Goal: Task Accomplishment & Management: Complete application form

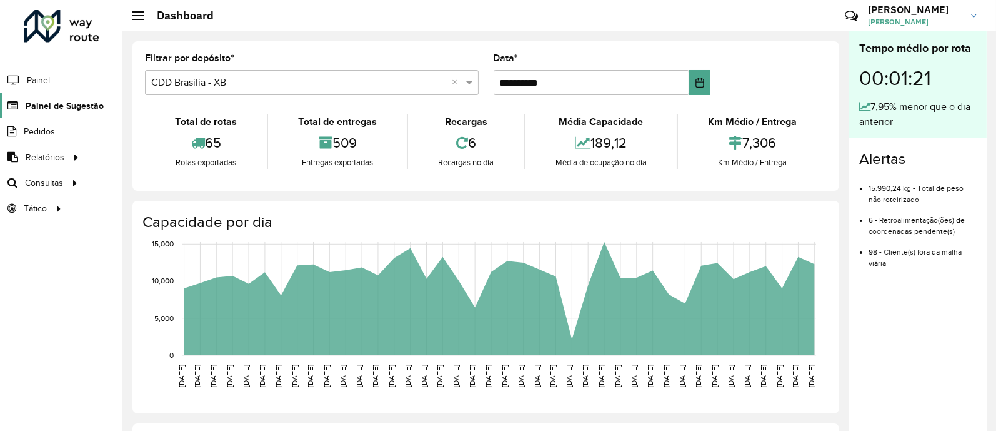
click at [73, 108] on span "Painel de Sugestão" at bounding box center [65, 105] width 78 height 13
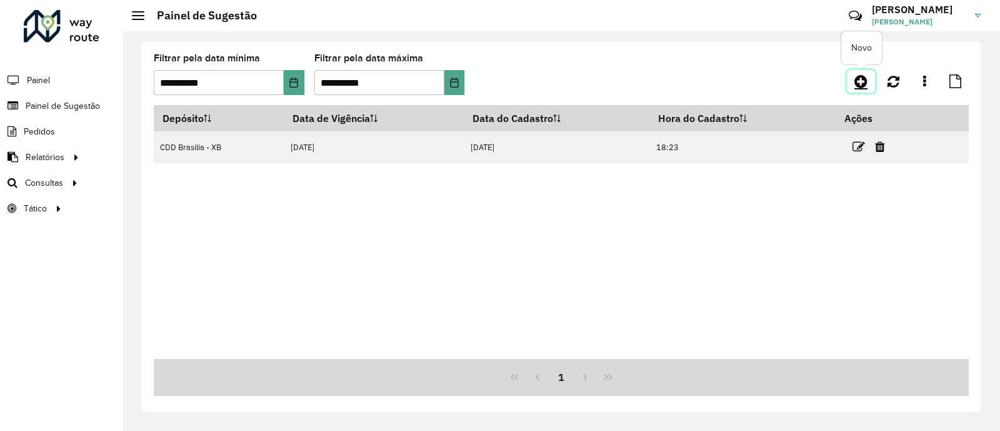
click at [863, 79] on icon at bounding box center [860, 81] width 13 height 15
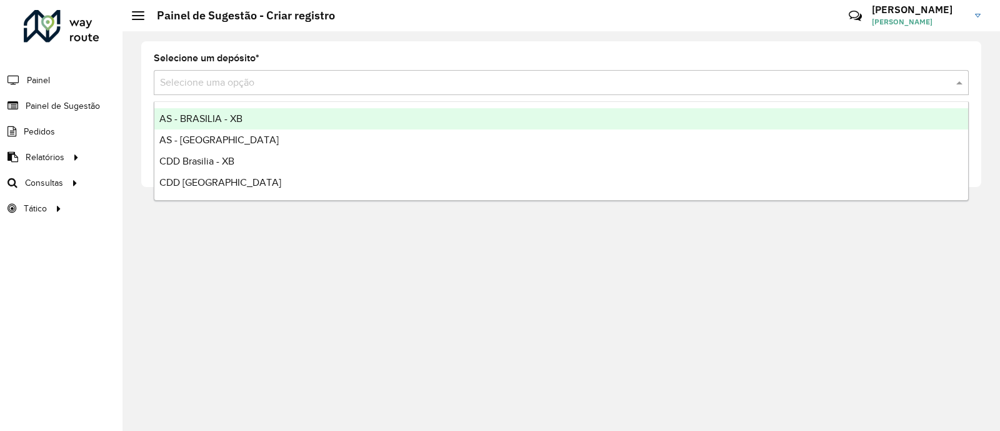
click at [258, 80] on input "text" at bounding box center [549, 83] width 778 height 15
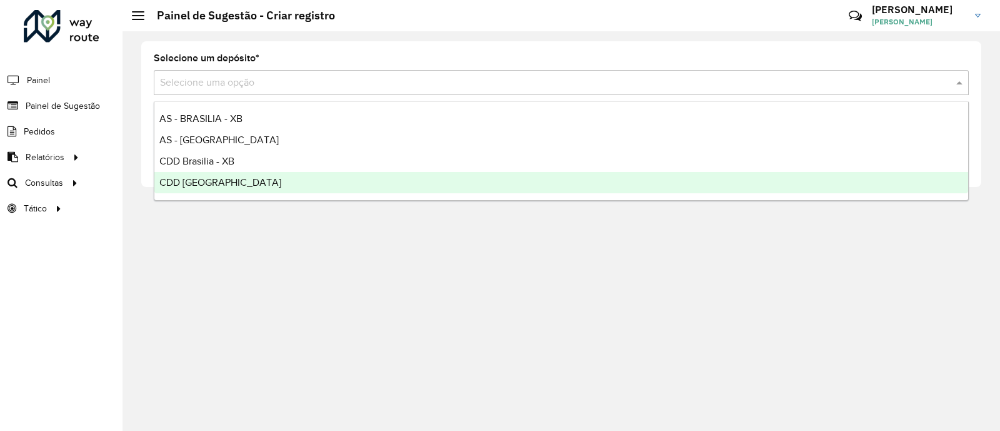
click at [236, 185] on span "CDD [GEOGRAPHIC_DATA]" at bounding box center [220, 182] width 122 height 11
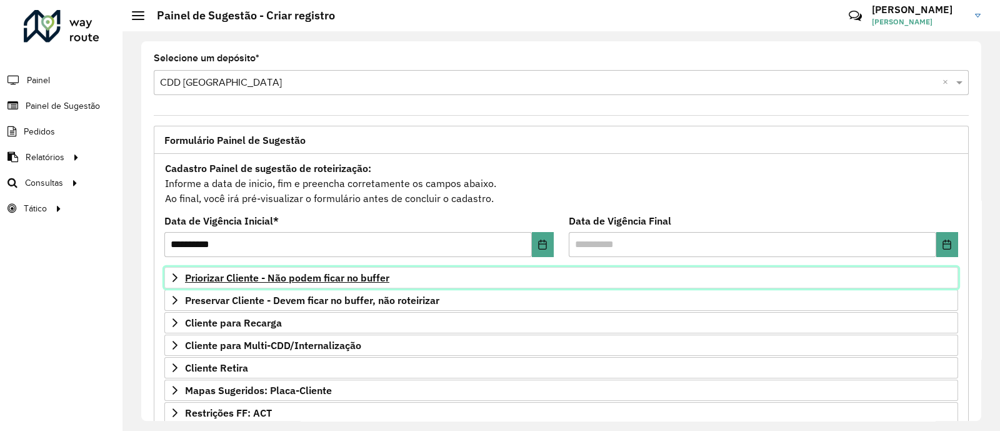
click at [279, 273] on span "Priorizar Cliente - Não podem ficar no buffer" at bounding box center [287, 278] width 204 height 10
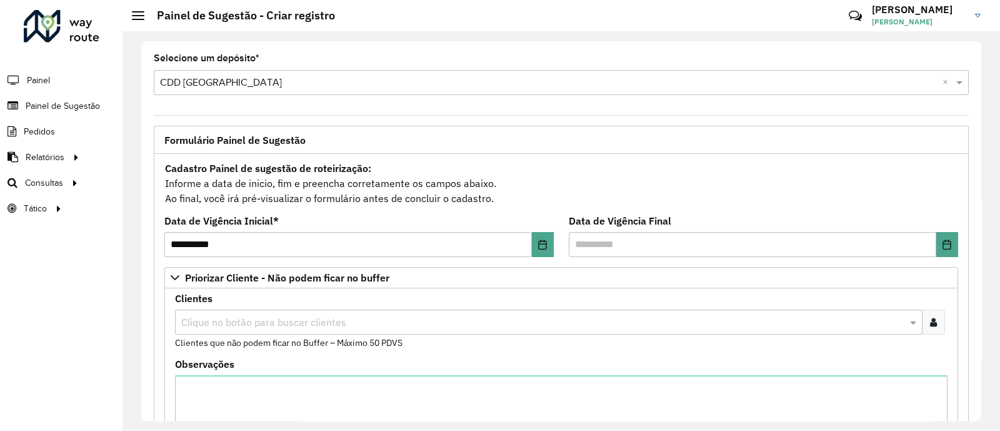
click at [935, 324] on div at bounding box center [933, 321] width 23 height 25
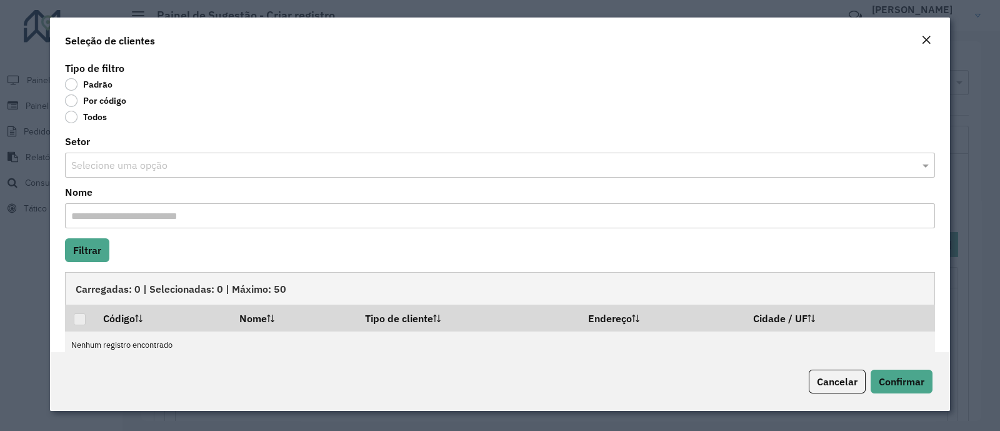
click at [91, 106] on label "Por código" at bounding box center [95, 100] width 61 height 13
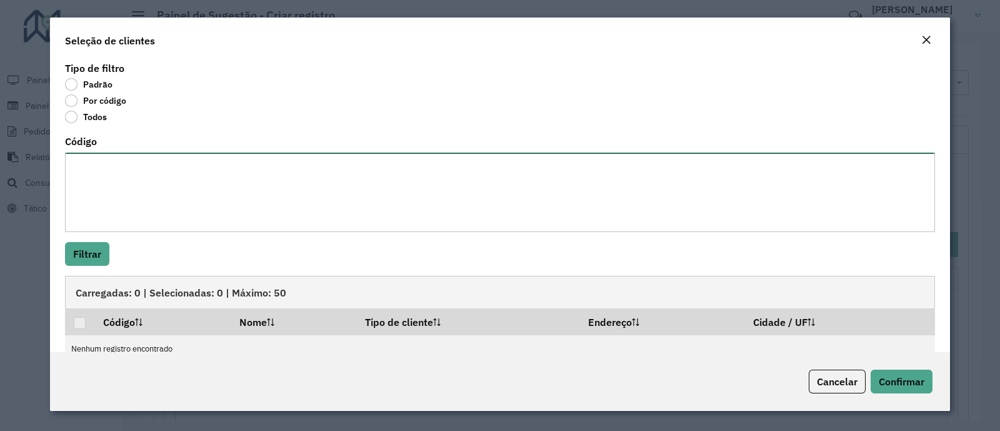
click at [113, 164] on textarea "Código" at bounding box center [500, 192] width 870 height 79
paste textarea "**********"
type textarea "**********"
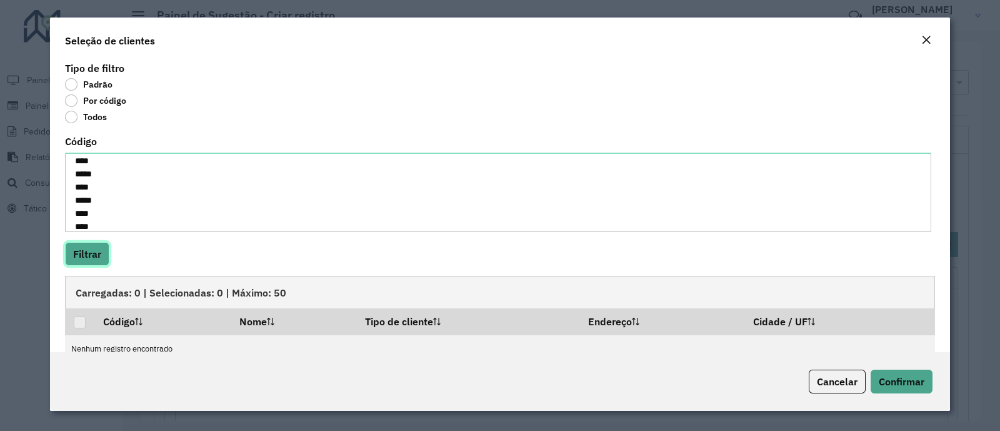
click at [98, 261] on button "Filtrar" at bounding box center [87, 254] width 44 height 24
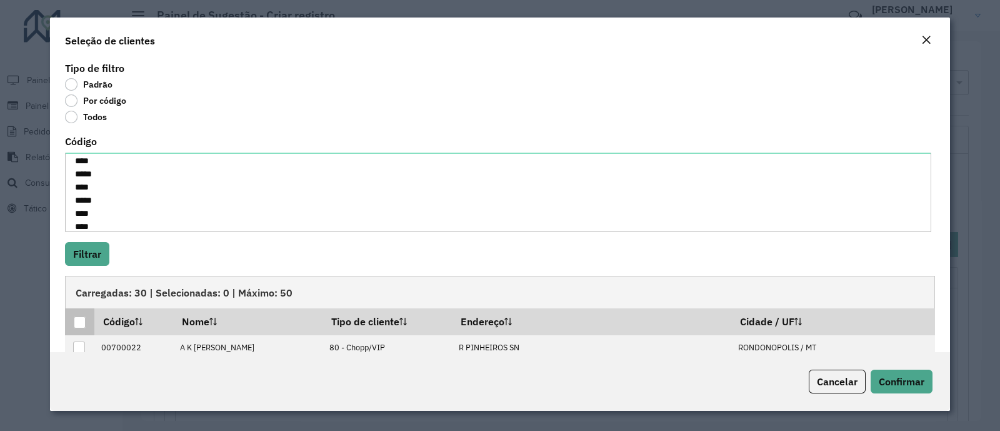
click at [83, 316] on p-tableheadercheckbox at bounding box center [80, 321] width 13 height 13
click at [81, 318] on div at bounding box center [80, 322] width 12 height 12
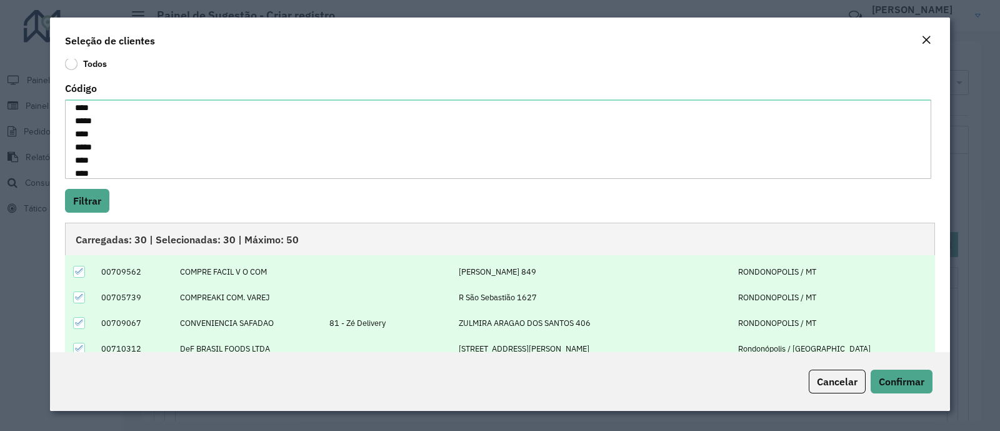
scroll to position [164, 0]
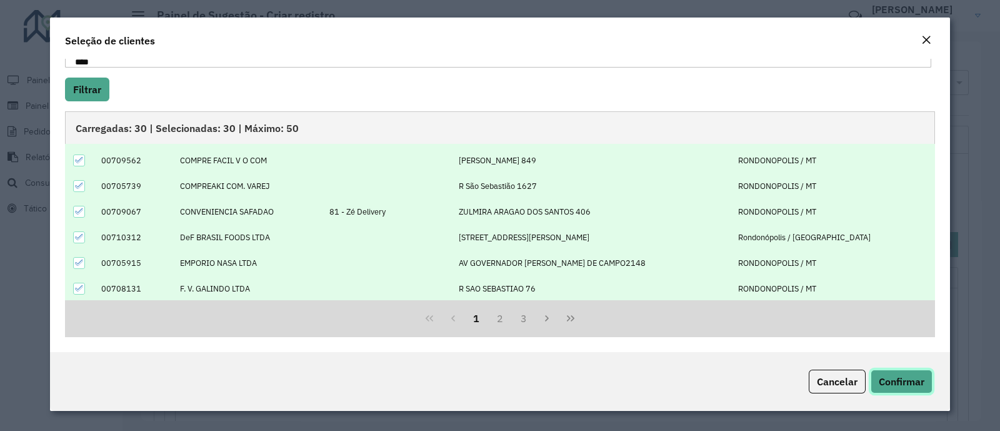
click at [911, 373] on button "Confirmar" at bounding box center [902, 381] width 62 height 24
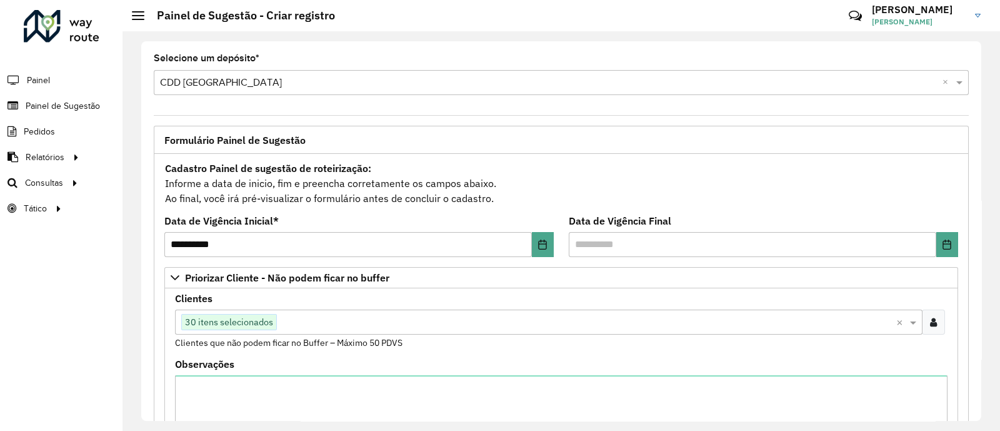
scroll to position [156, 0]
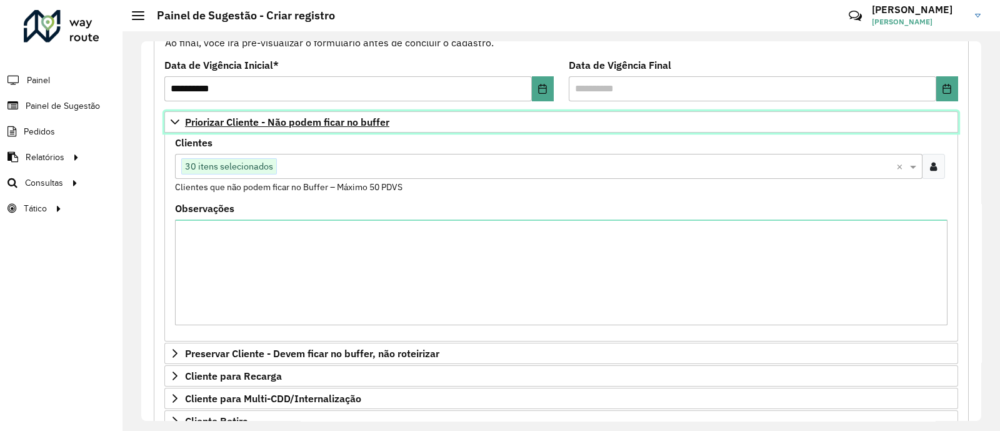
click at [228, 123] on span "Priorizar Cliente - Não podem ficar no buffer" at bounding box center [287, 122] width 204 height 10
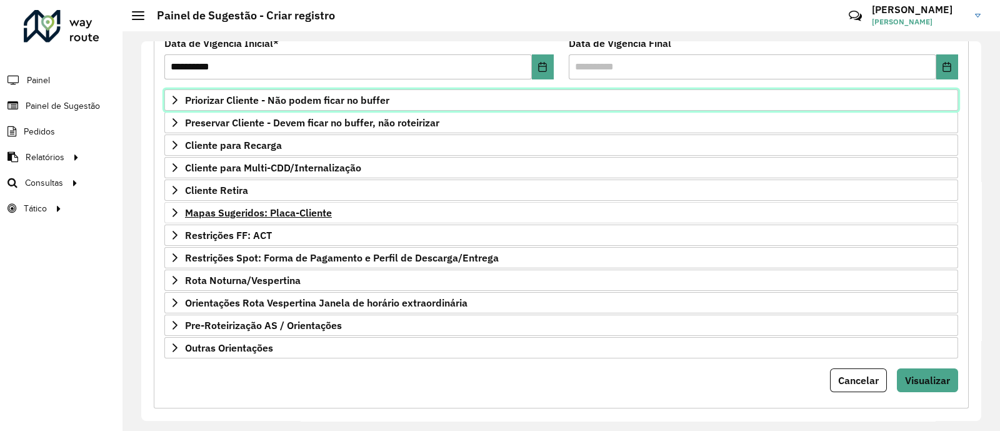
scroll to position [189, 0]
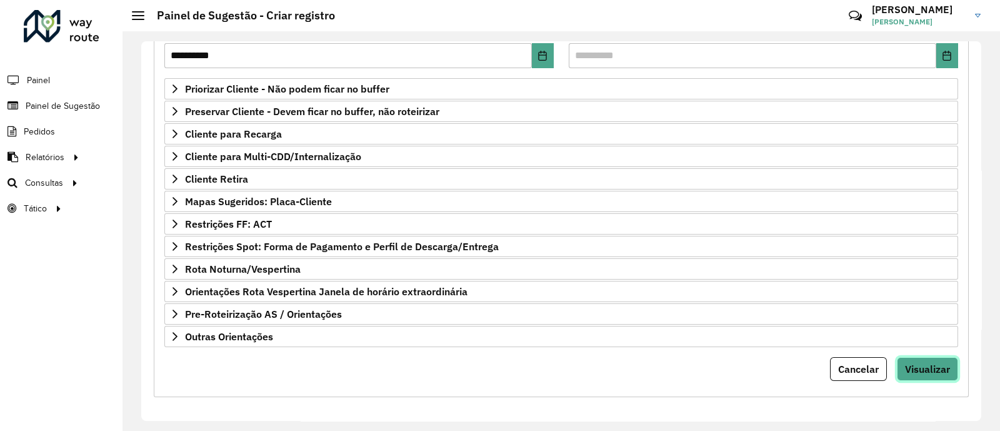
click at [920, 366] on span "Visualizar" at bounding box center [927, 369] width 45 height 13
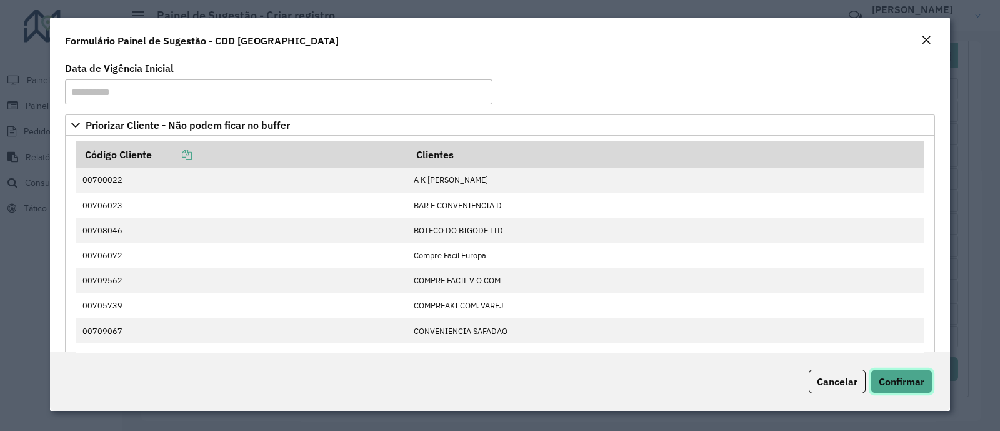
click at [902, 386] on span "Confirmar" at bounding box center [902, 381] width 46 height 13
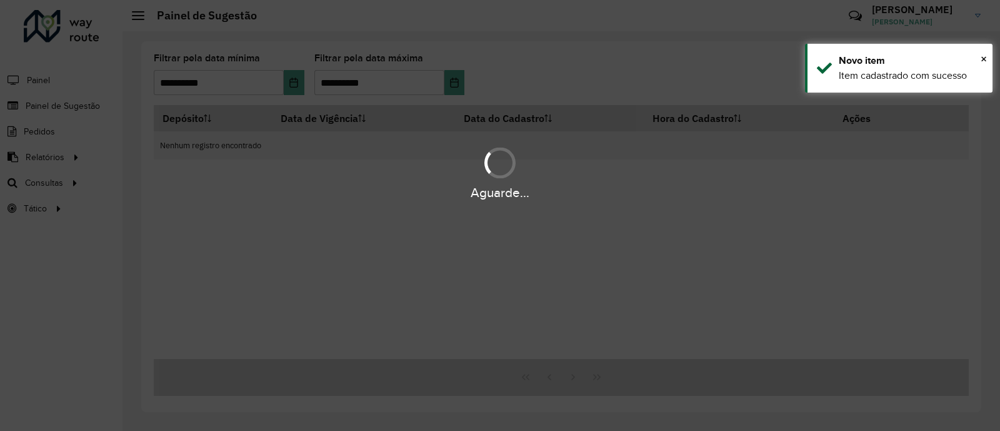
click at [31, 242] on div "Aguarde..." at bounding box center [500, 215] width 1000 height 431
